Goal: Task Accomplishment & Management: Use online tool/utility

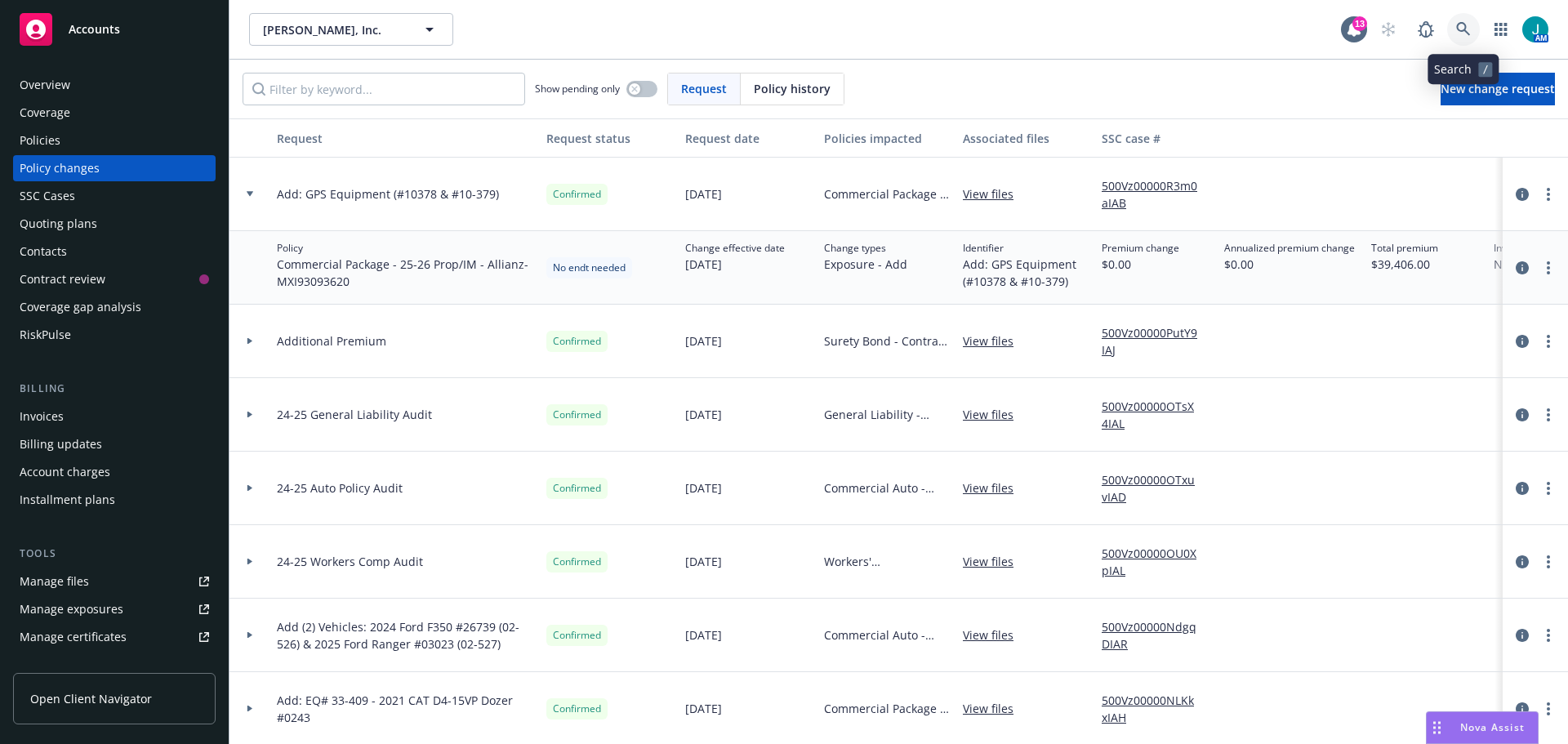
click at [1465, 23] on icon at bounding box center [1464, 29] width 15 height 15
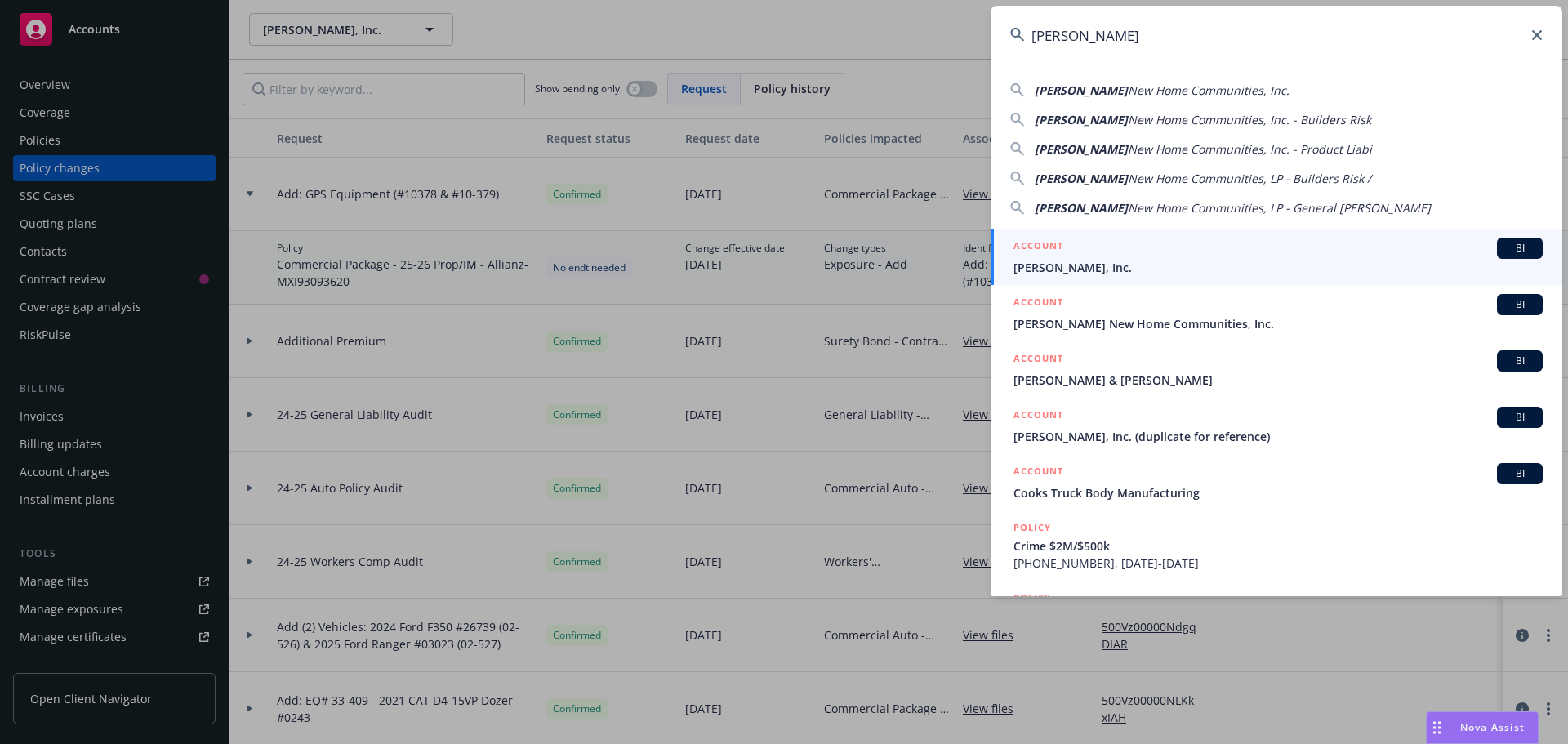
type input "Hilbers"
click at [1514, 250] on span "BI" at bounding box center [1521, 248] width 33 height 15
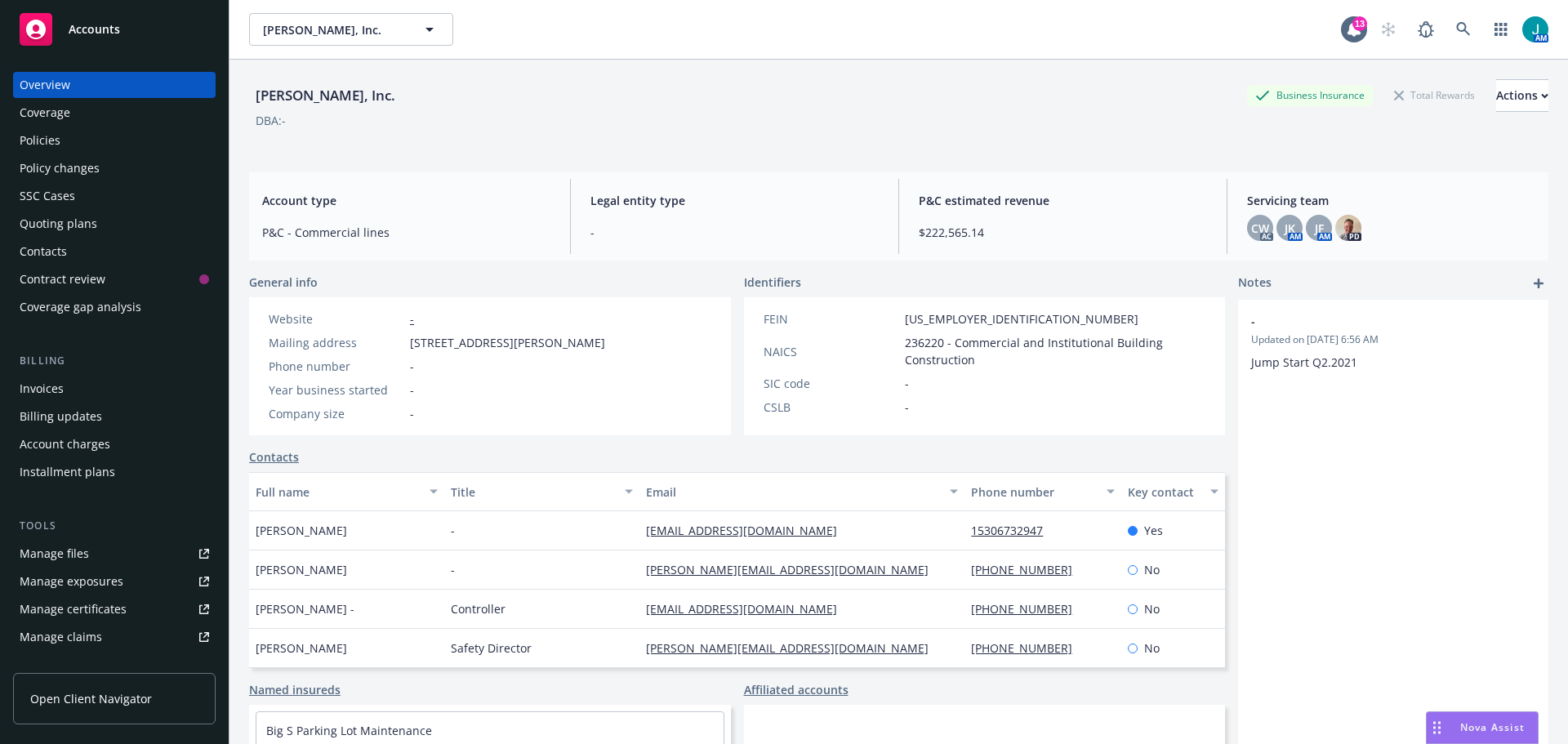
click at [67, 551] on div "Manage files" at bounding box center [54, 553] width 70 height 26
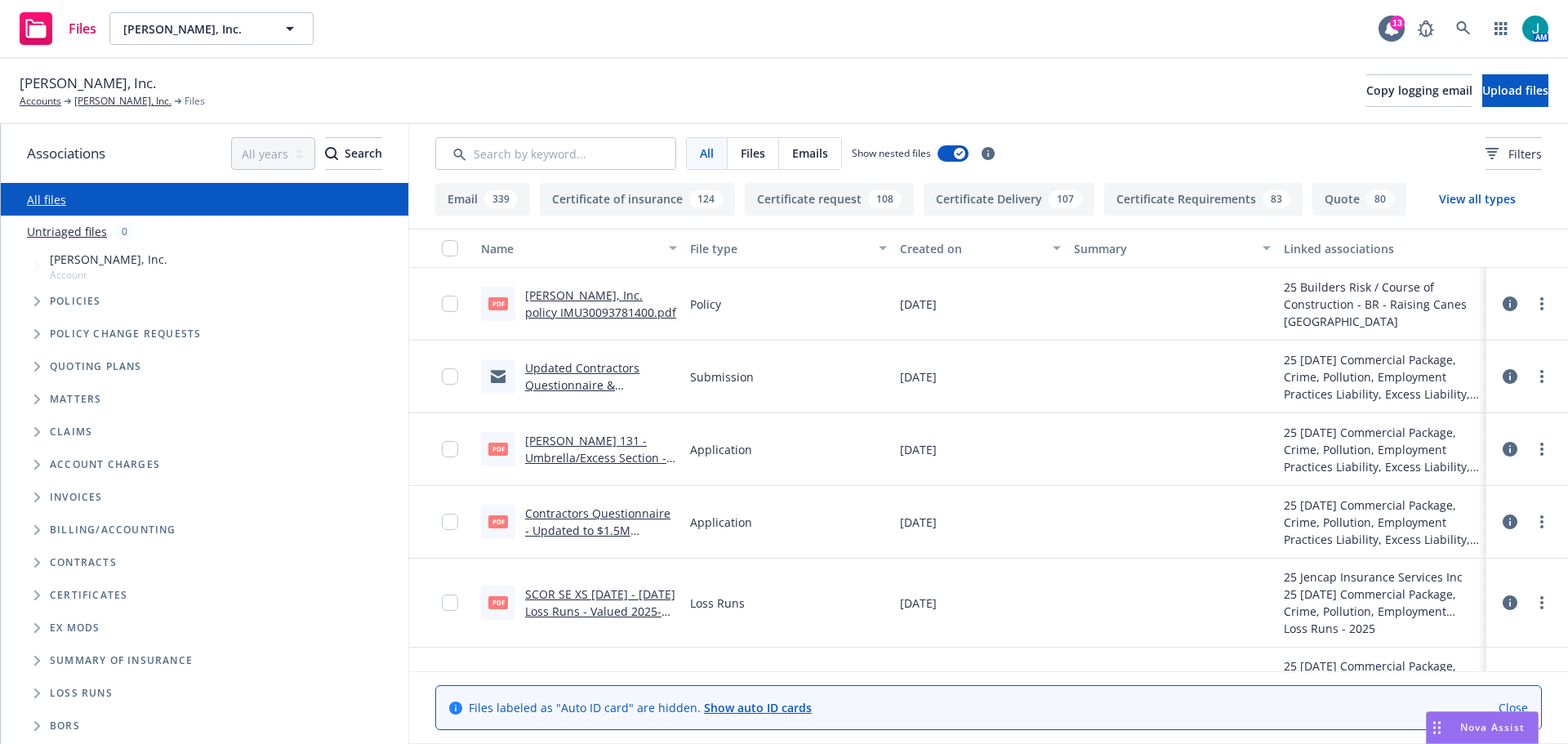
click at [35, 596] on icon "Folder Tree Example" at bounding box center [38, 595] width 7 height 9
click at [52, 624] on icon "Folder Tree Example" at bounding box center [50, 624] width 6 height 9
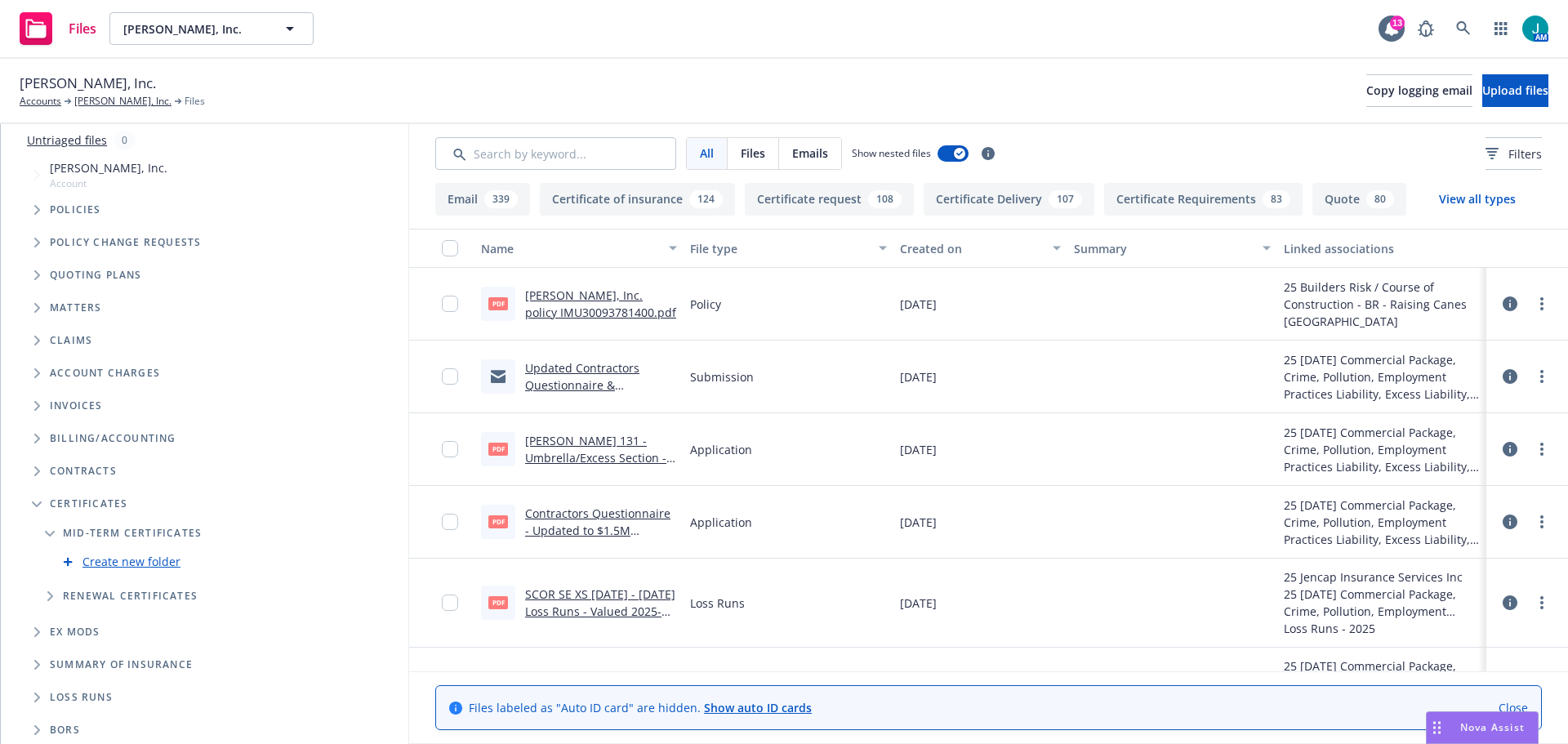
scroll to position [94, 0]
click at [124, 560] on link "Create new folder" at bounding box center [132, 560] width 98 height 17
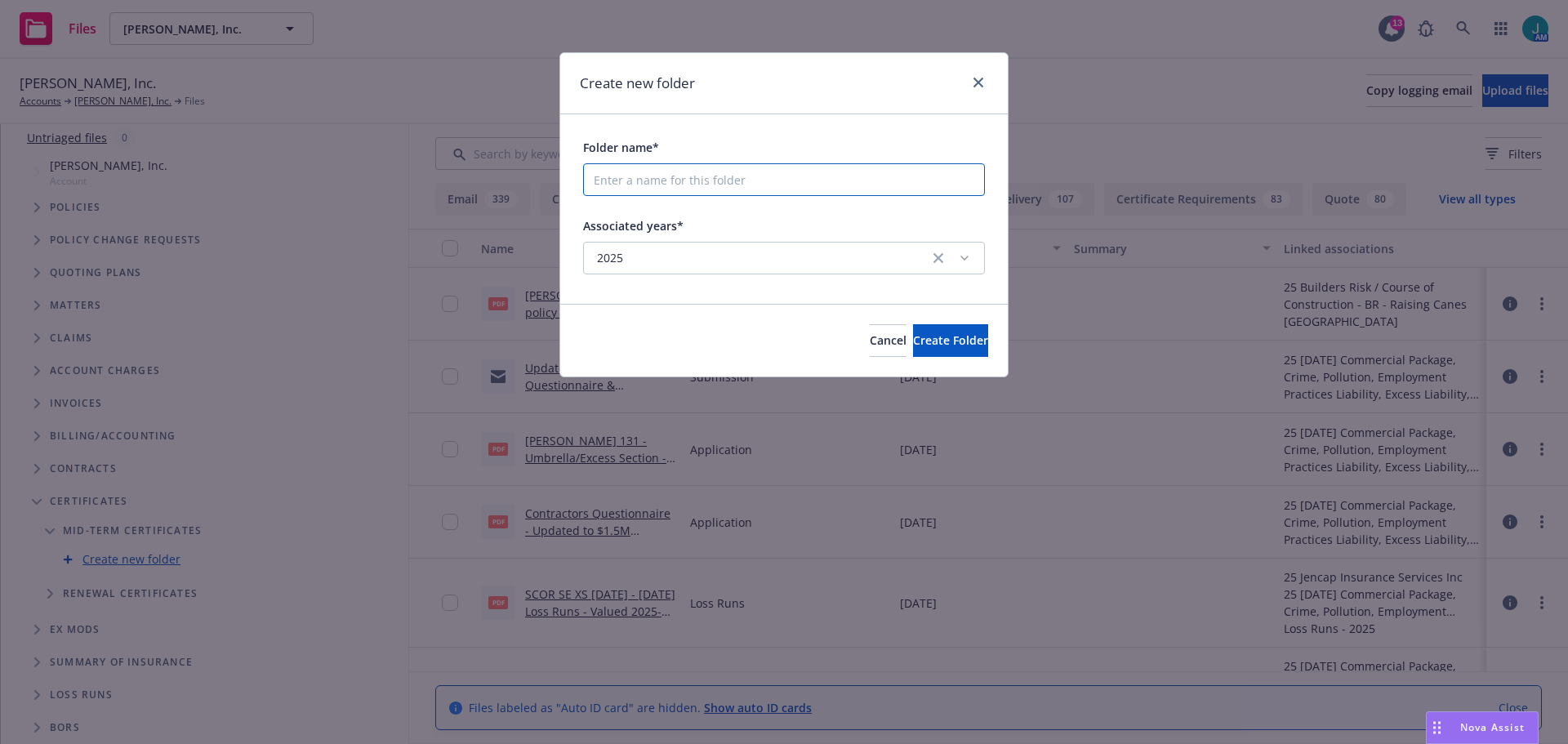
click at [630, 178] on input "Folder name*" at bounding box center [784, 180] width 402 height 33
type input "2025"
click at [962, 346] on button "Create Folder" at bounding box center [950, 341] width 75 height 33
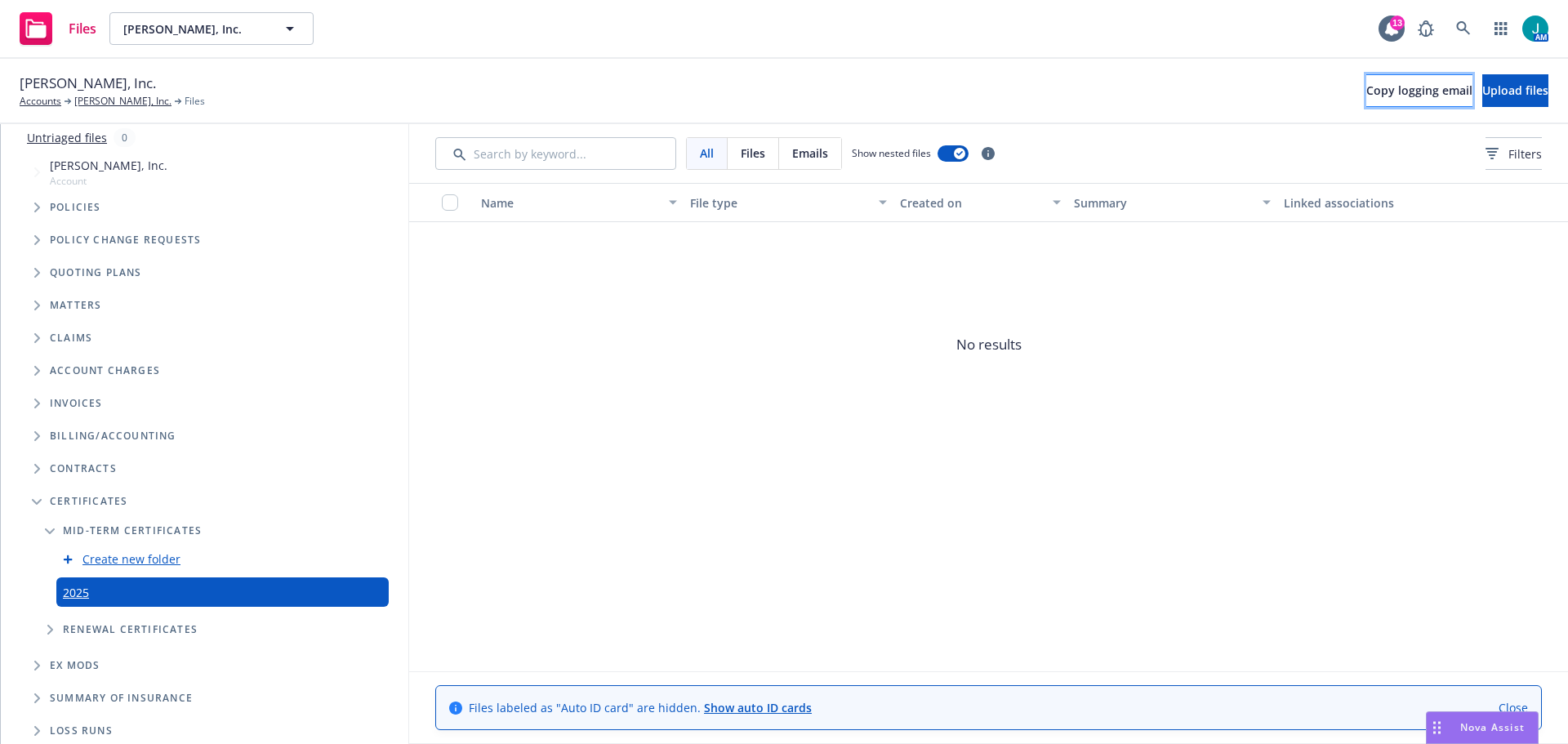
click at [1366, 92] on span "Copy logging email" at bounding box center [1419, 91] width 106 height 16
click at [91, 99] on link "[PERSON_NAME], Inc." at bounding box center [122, 101] width 97 height 15
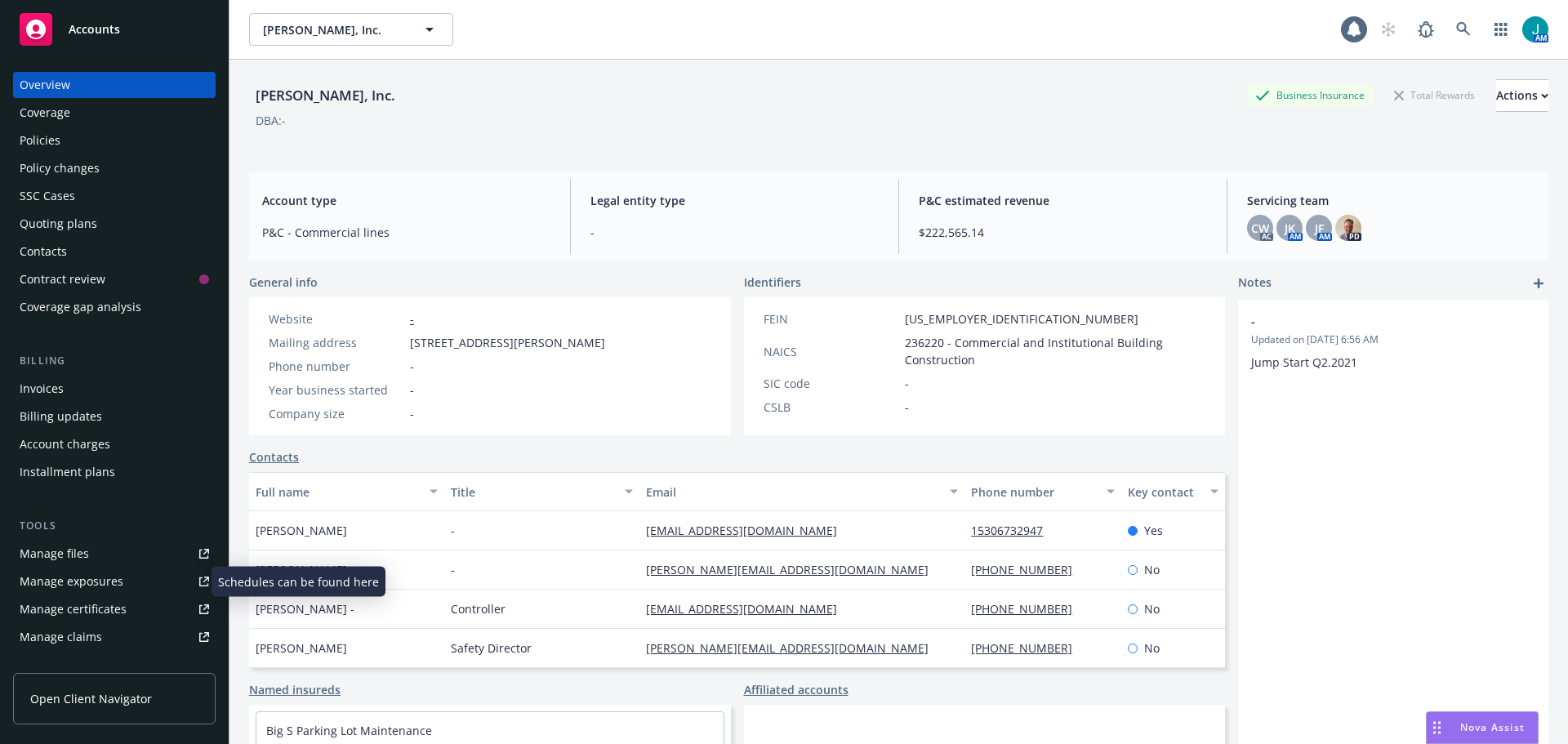
click at [65, 580] on div "Manage exposures" at bounding box center [72, 582] width 103 height 26
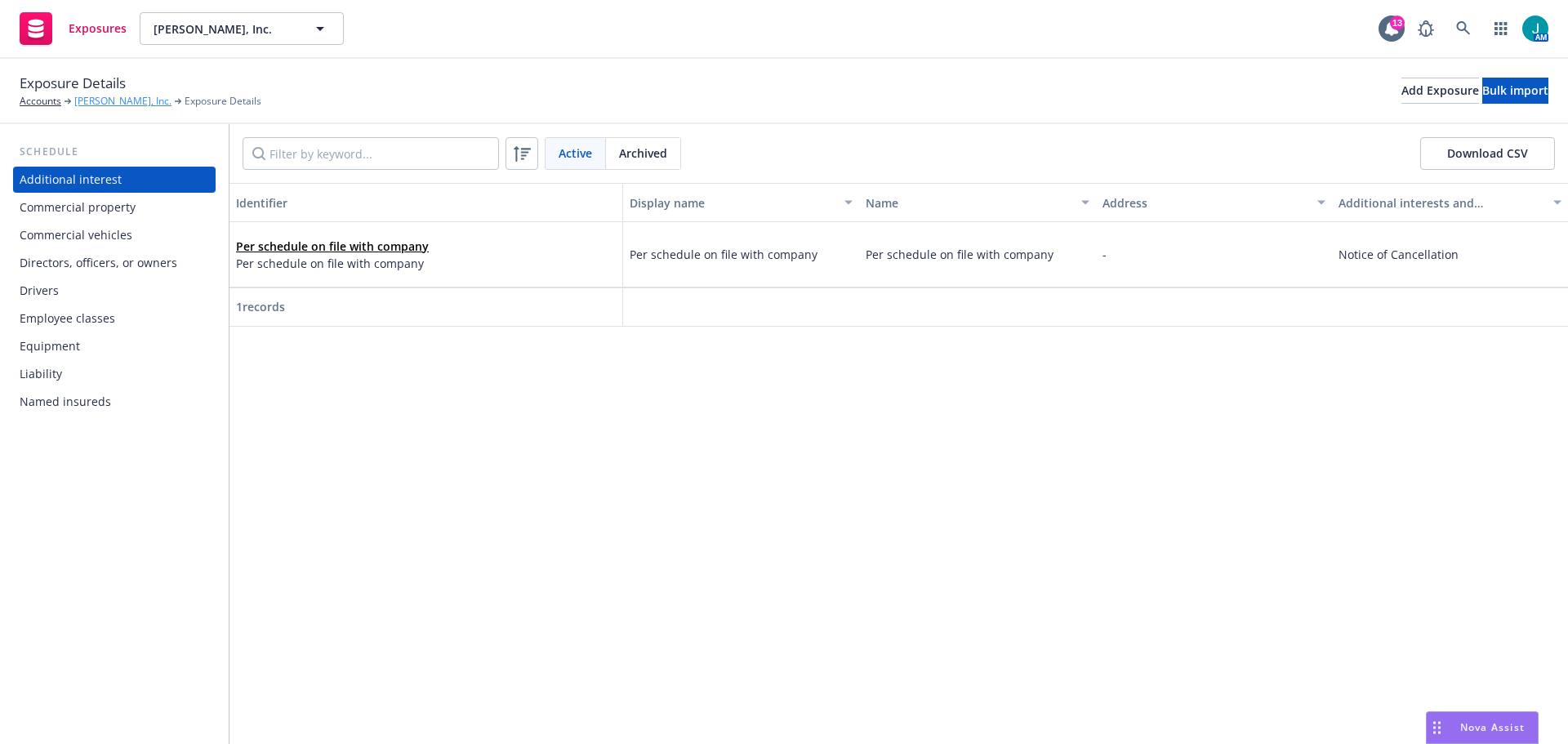
click at [115, 99] on link "[PERSON_NAME], Inc." at bounding box center [122, 101] width 97 height 15
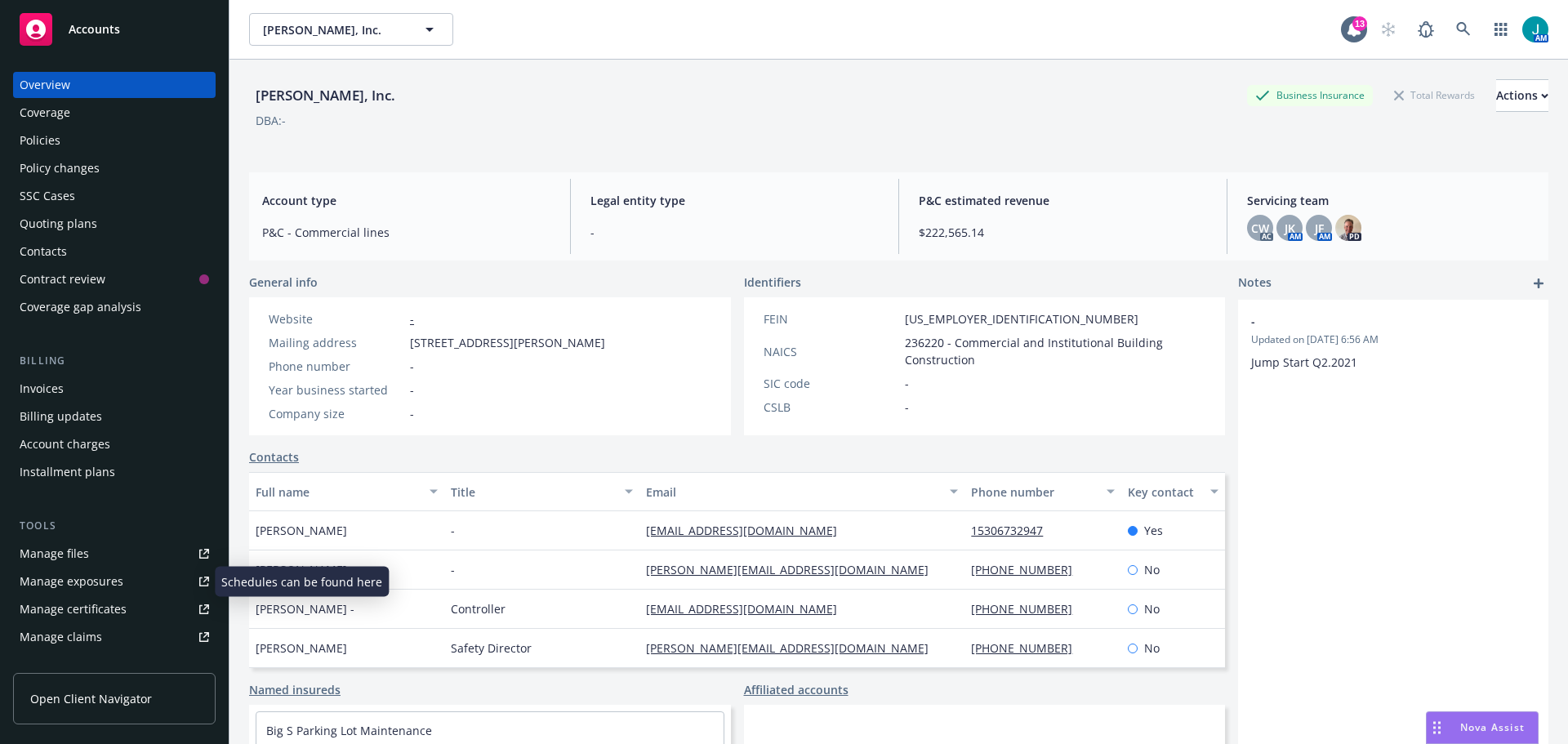
click at [66, 562] on div "Manage files" at bounding box center [54, 553] width 70 height 26
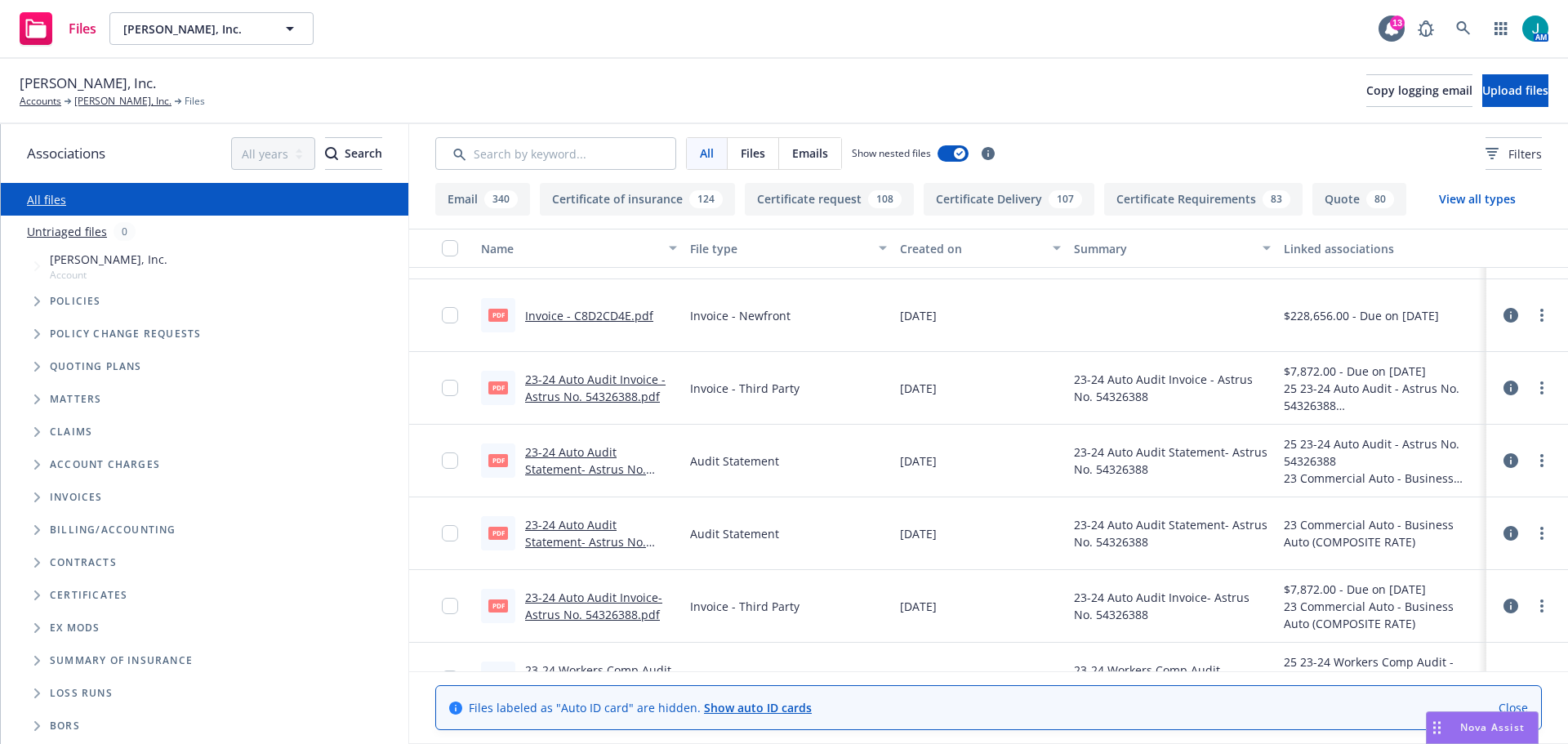
scroll to position [4983, 0]
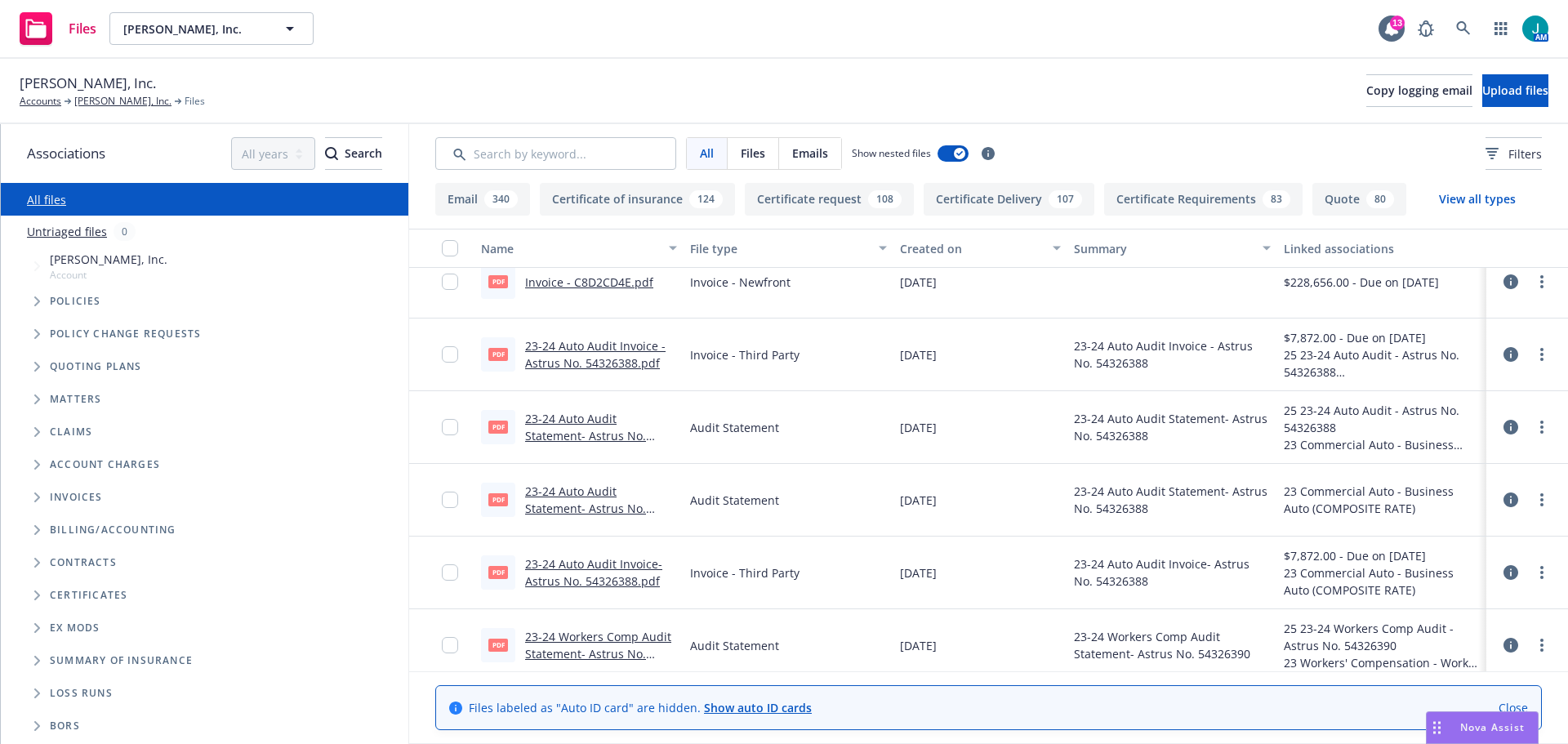
click at [809, 159] on span "Emails" at bounding box center [810, 153] width 36 height 17
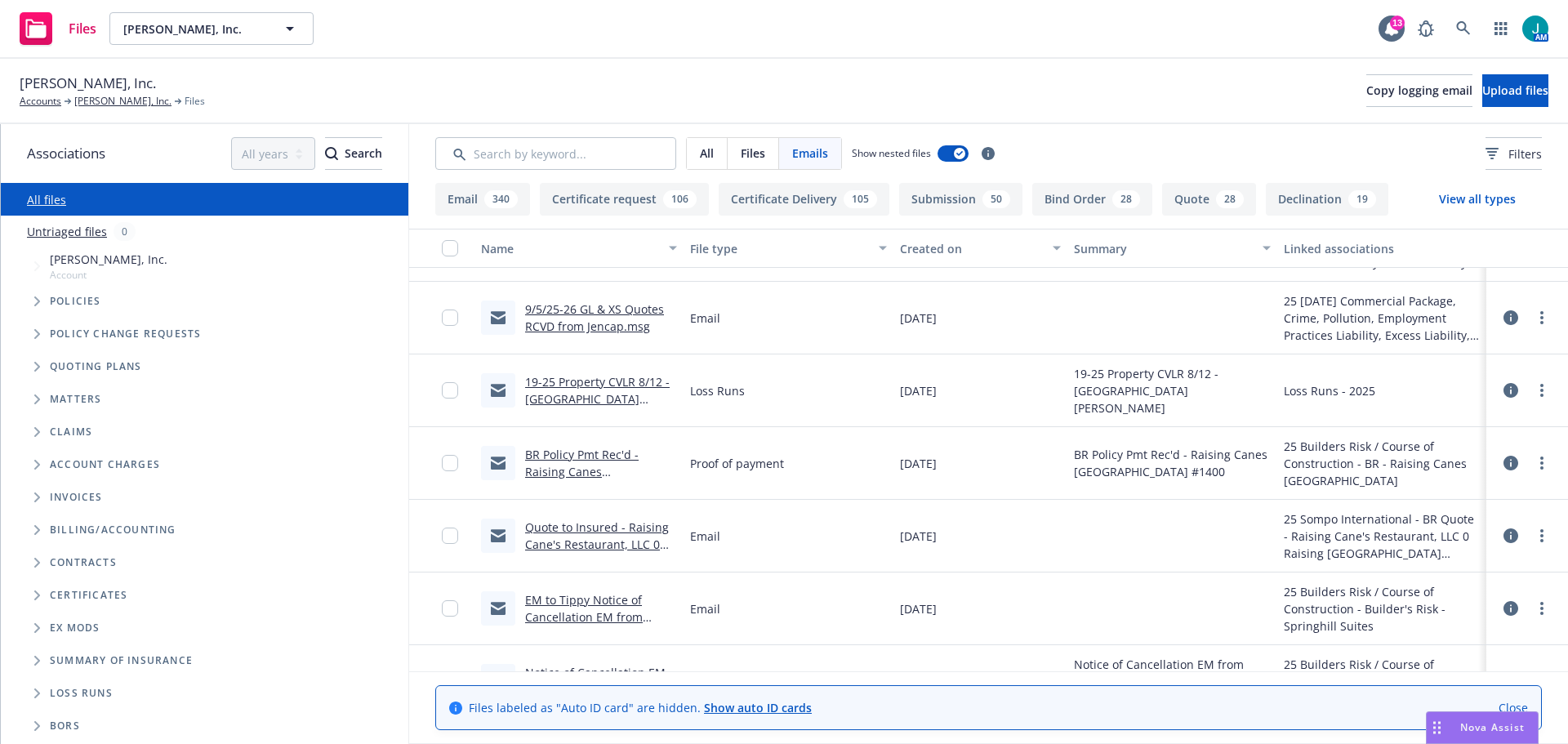
scroll to position [0, 0]
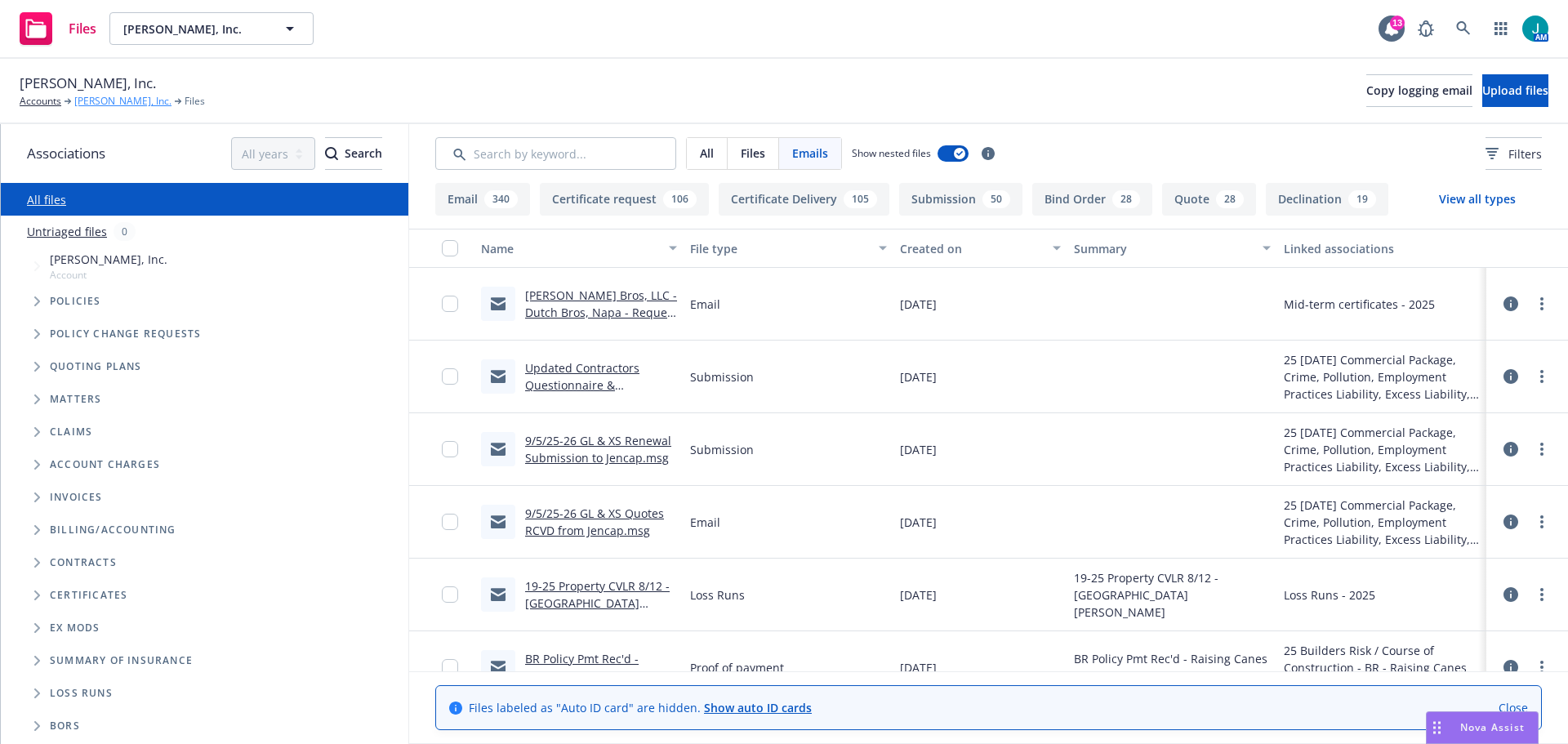
click at [98, 103] on link "[PERSON_NAME], Inc." at bounding box center [122, 101] width 97 height 15
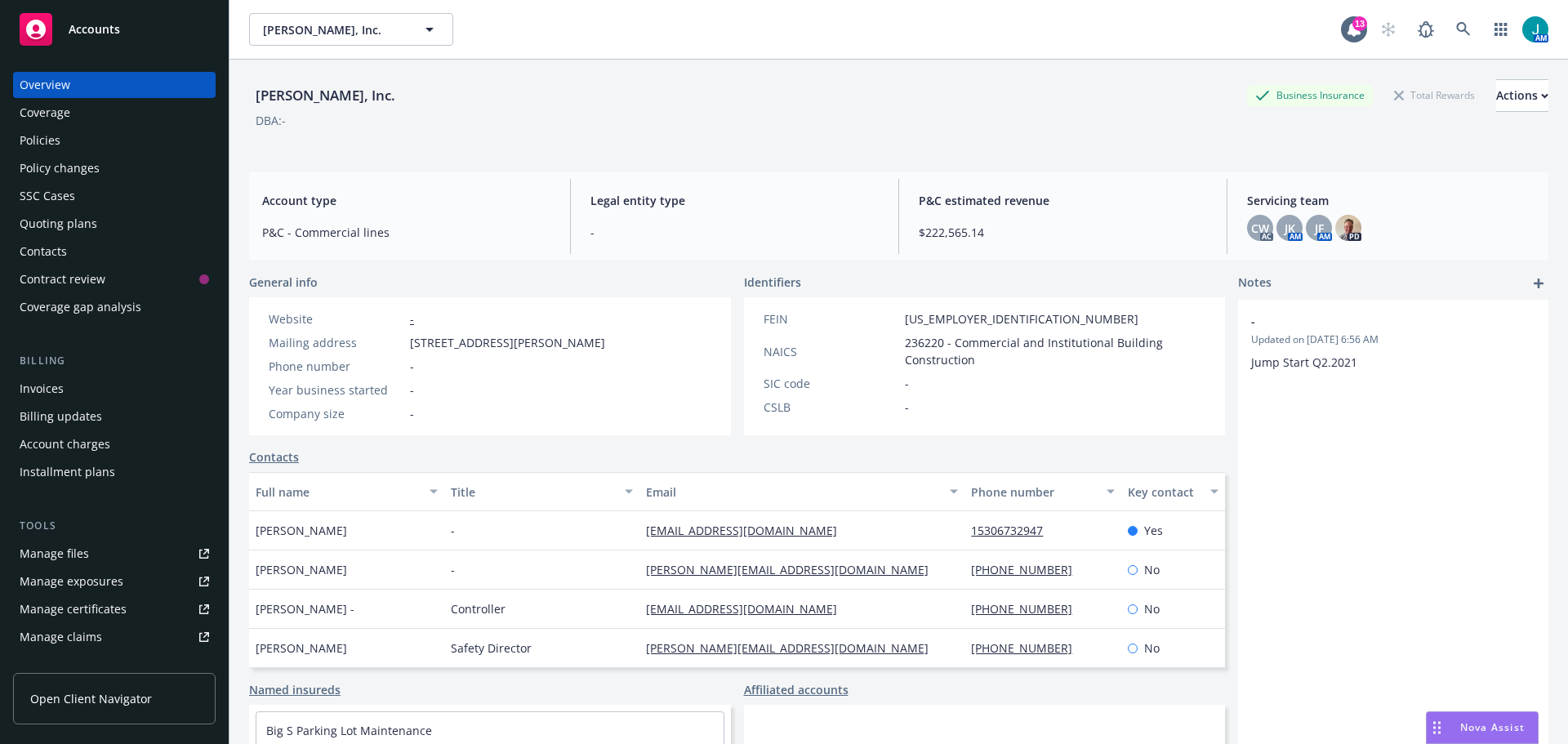
click at [73, 160] on div "Policy changes" at bounding box center [59, 168] width 80 height 26
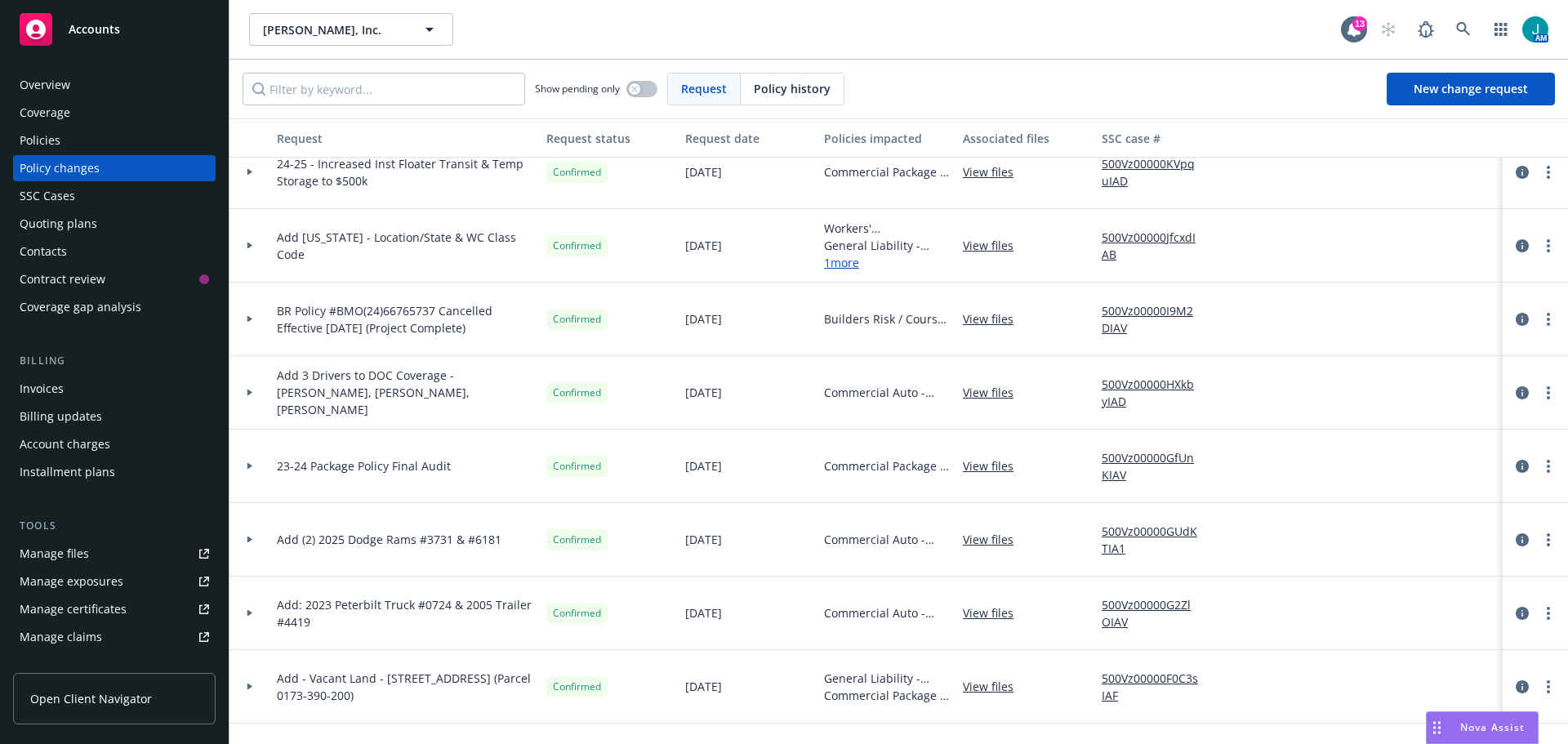
scroll to position [409, 0]
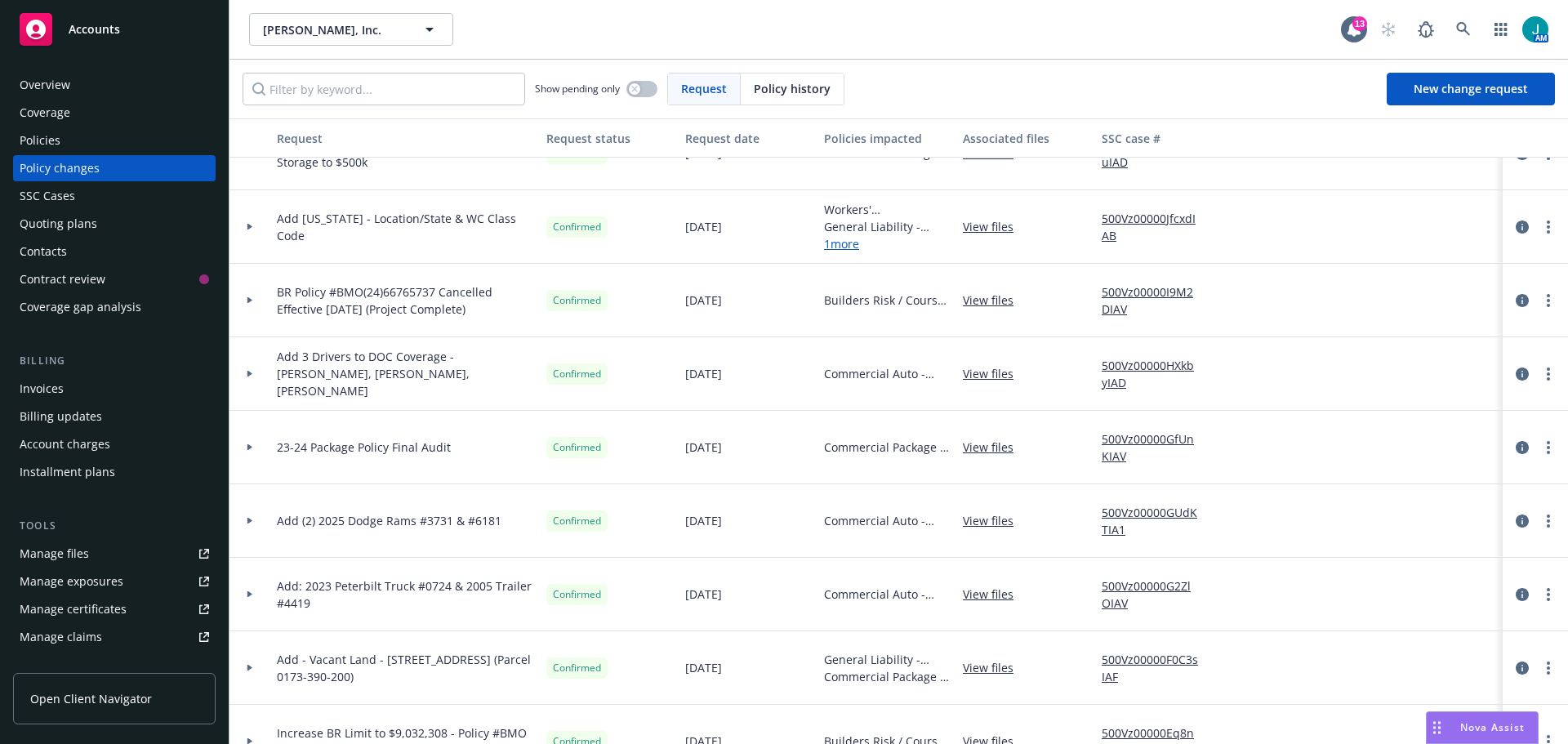
click at [248, 522] on icon at bounding box center [250, 522] width 5 height 7
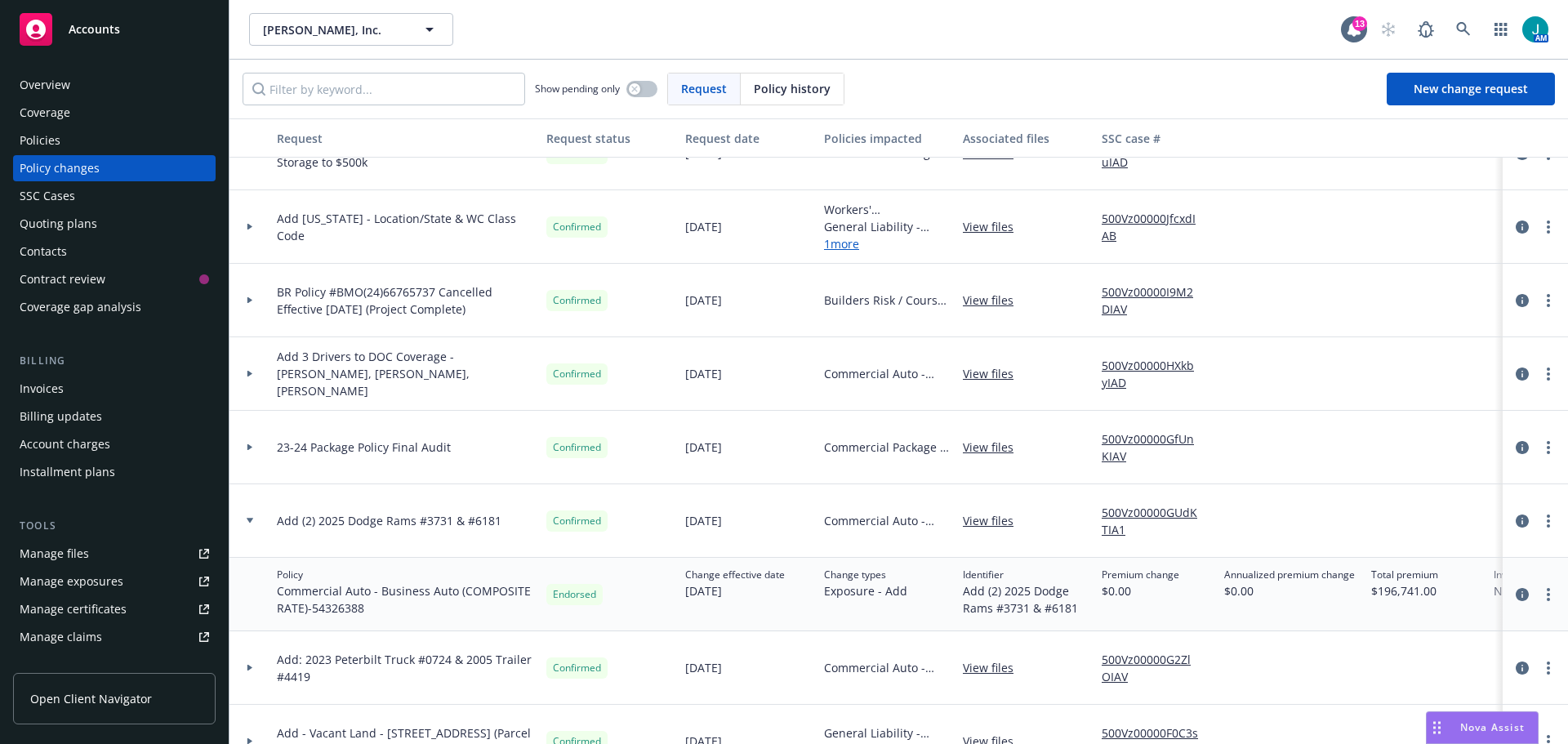
click at [280, 589] on span "Commercial Auto - Business Auto (COMPOSITE RATE) - 54326388" at bounding box center [405, 600] width 257 height 34
click at [1539, 603] on link "more" at bounding box center [1548, 594] width 20 height 20
click at [47, 388] on div "Invoices" at bounding box center [41, 389] width 44 height 26
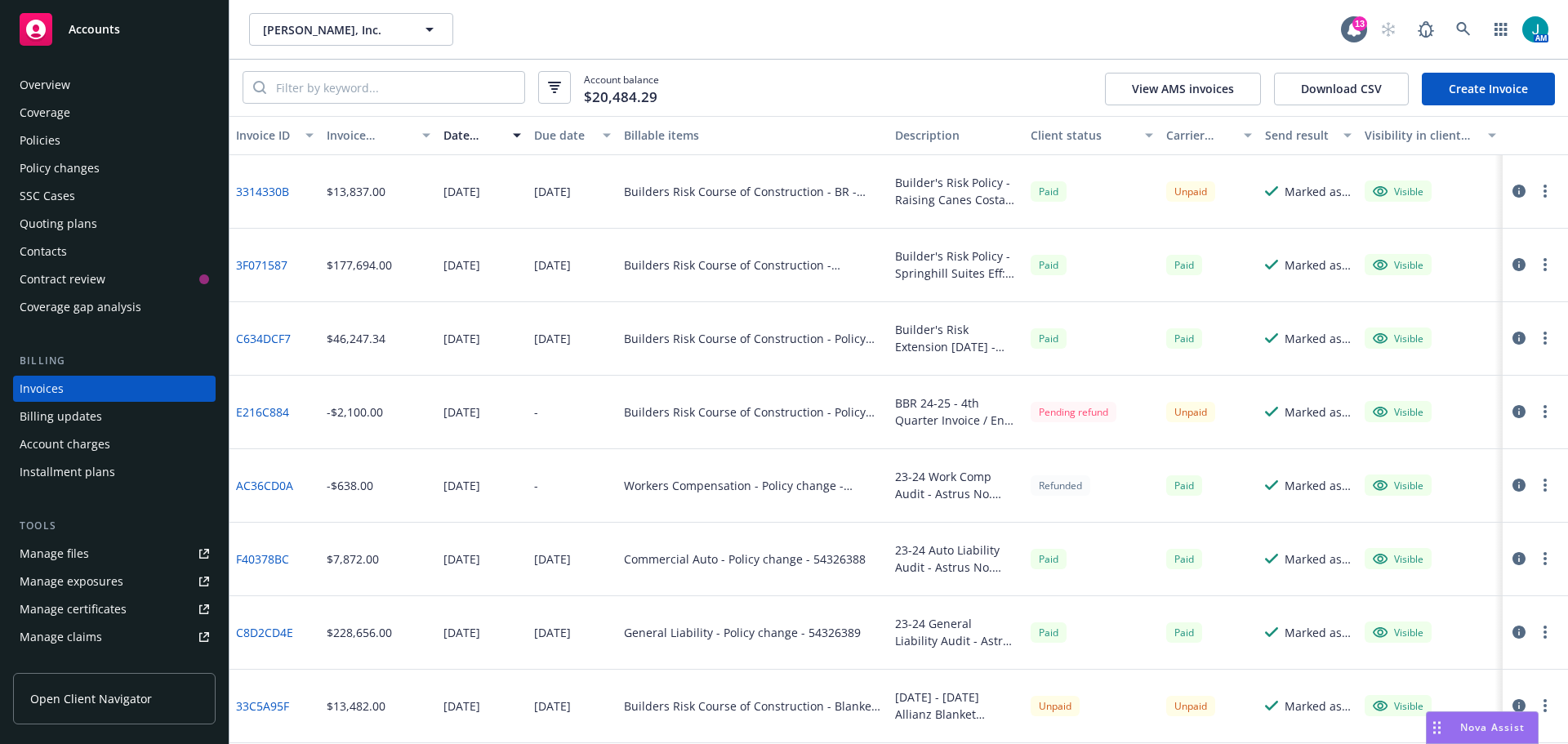
click at [1490, 88] on link "Create Invoice" at bounding box center [1489, 89] width 133 height 33
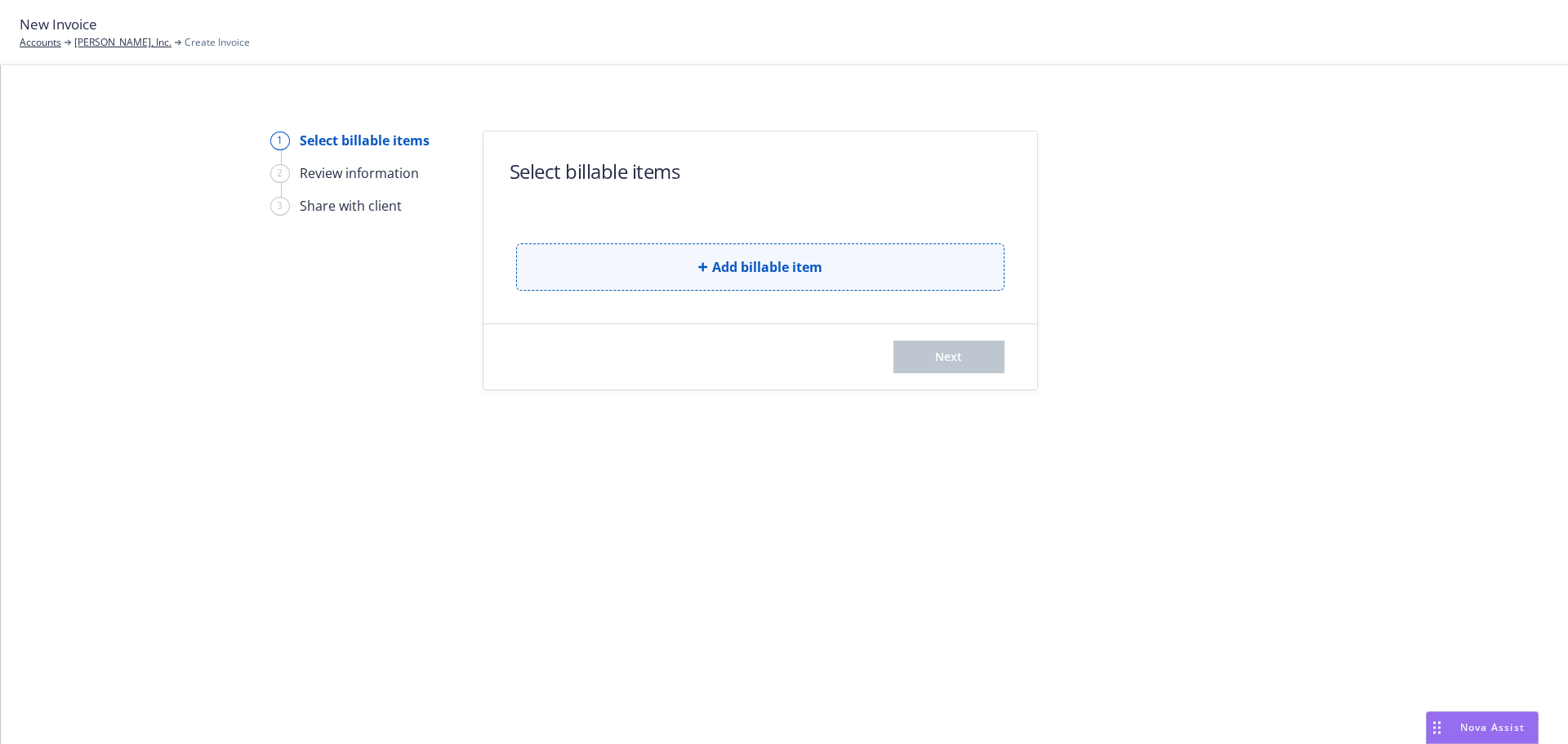
click at [603, 268] on button "Add billable item" at bounding box center [760, 266] width 489 height 47
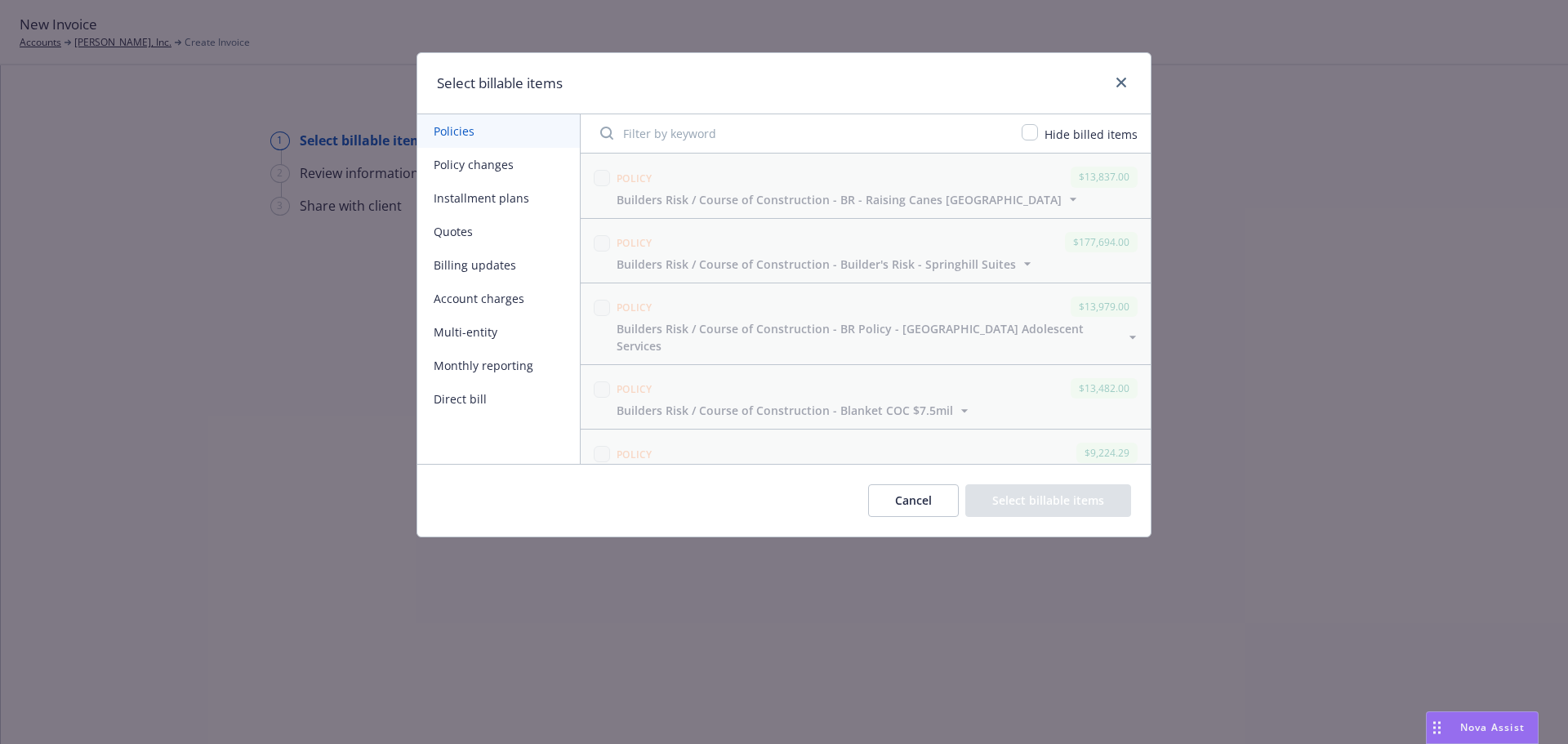
click at [476, 163] on button "Policy changes" at bounding box center [498, 165] width 163 height 34
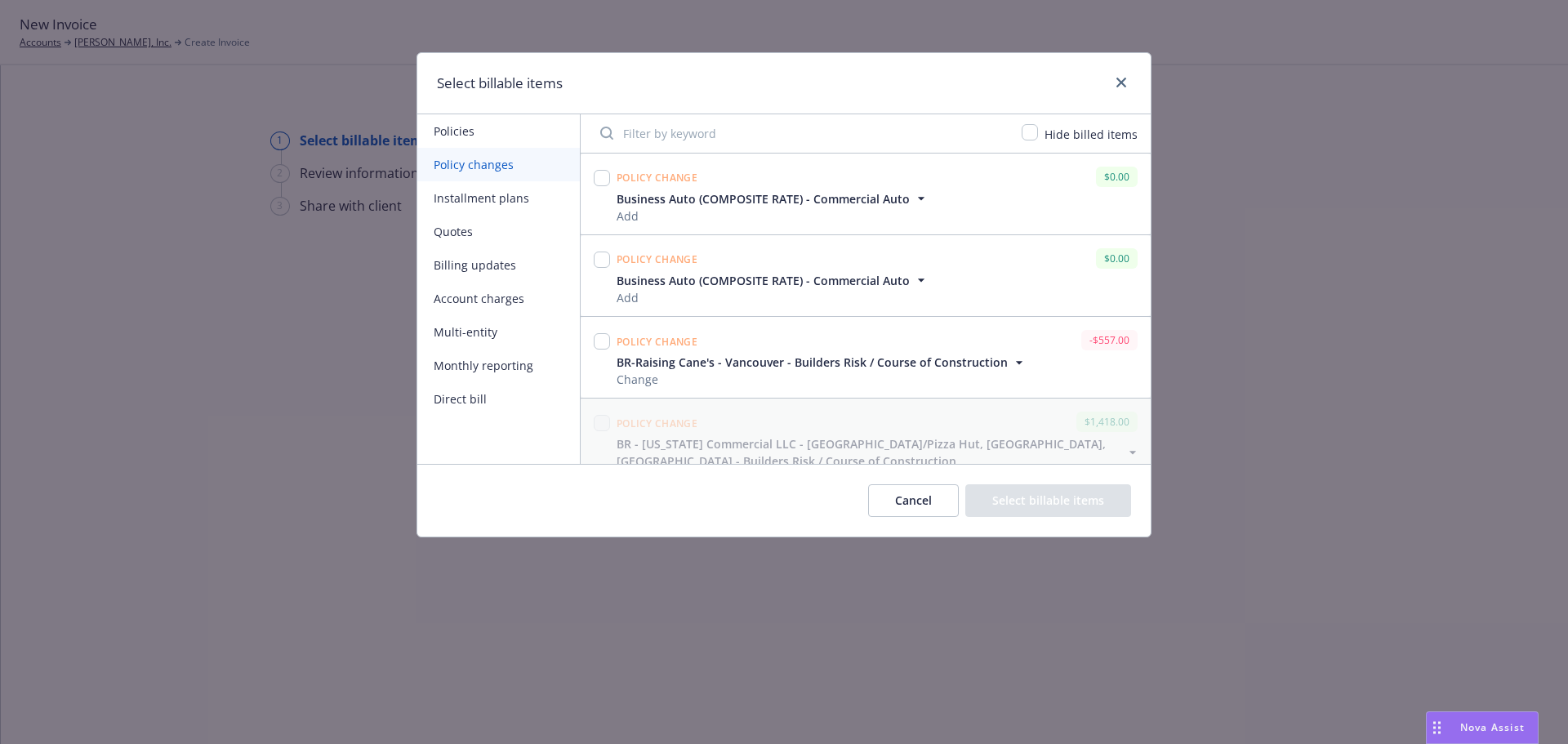
scroll to position [1307, 0]
click at [599, 345] on input "checkbox" at bounding box center [602, 343] width 16 height 16
checkbox input "true"
click at [1123, 82] on icon "close" at bounding box center [1121, 82] width 9 height 9
